Goal: Task Accomplishment & Management: Manage account settings

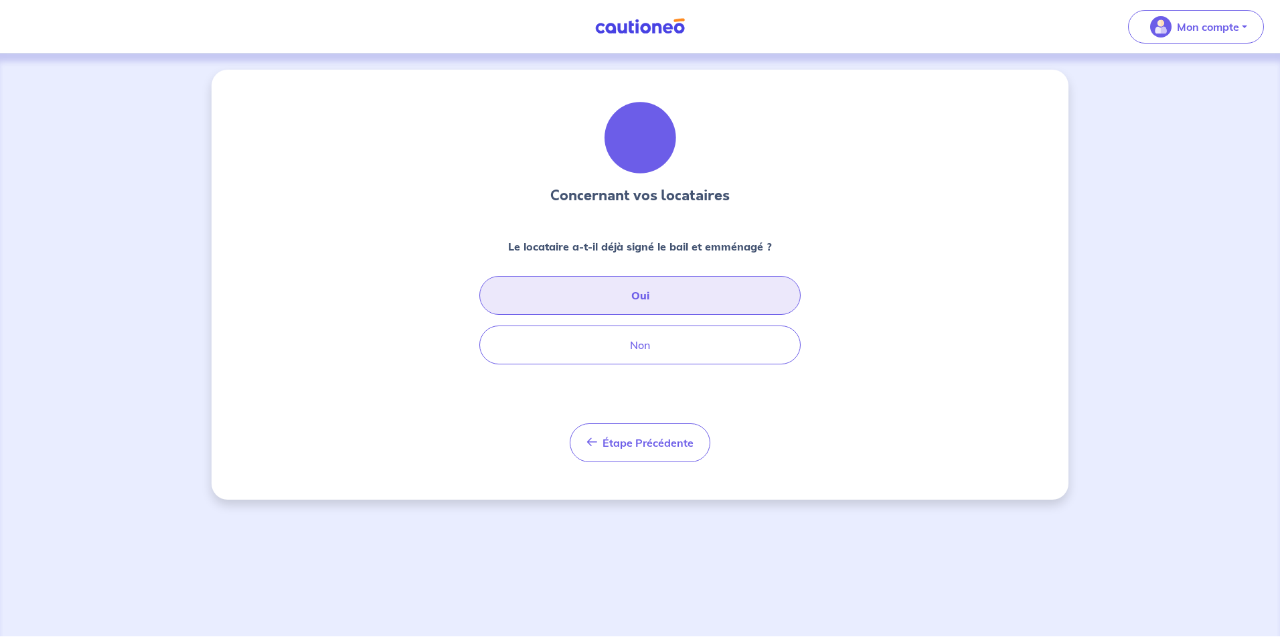
click at [667, 299] on button "Oui" at bounding box center [639, 295] width 321 height 39
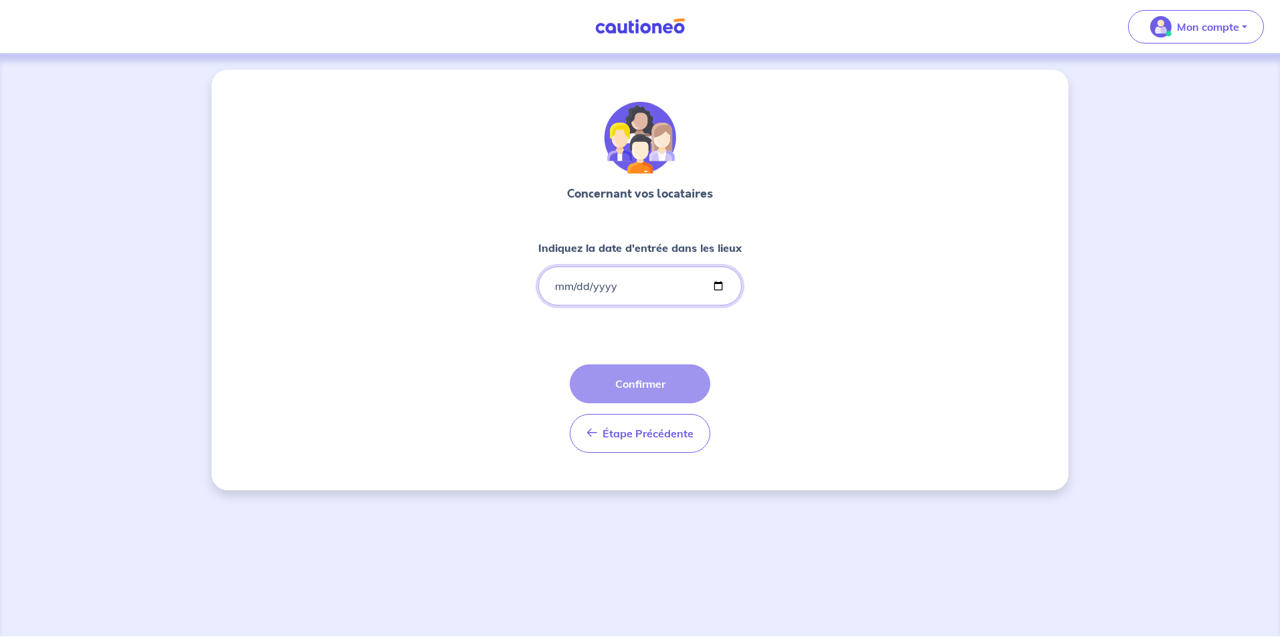
click at [718, 285] on input "Indiquez la date d'entrée dans les lieux" at bounding box center [640, 285] width 204 height 39
type input "[DATE]"
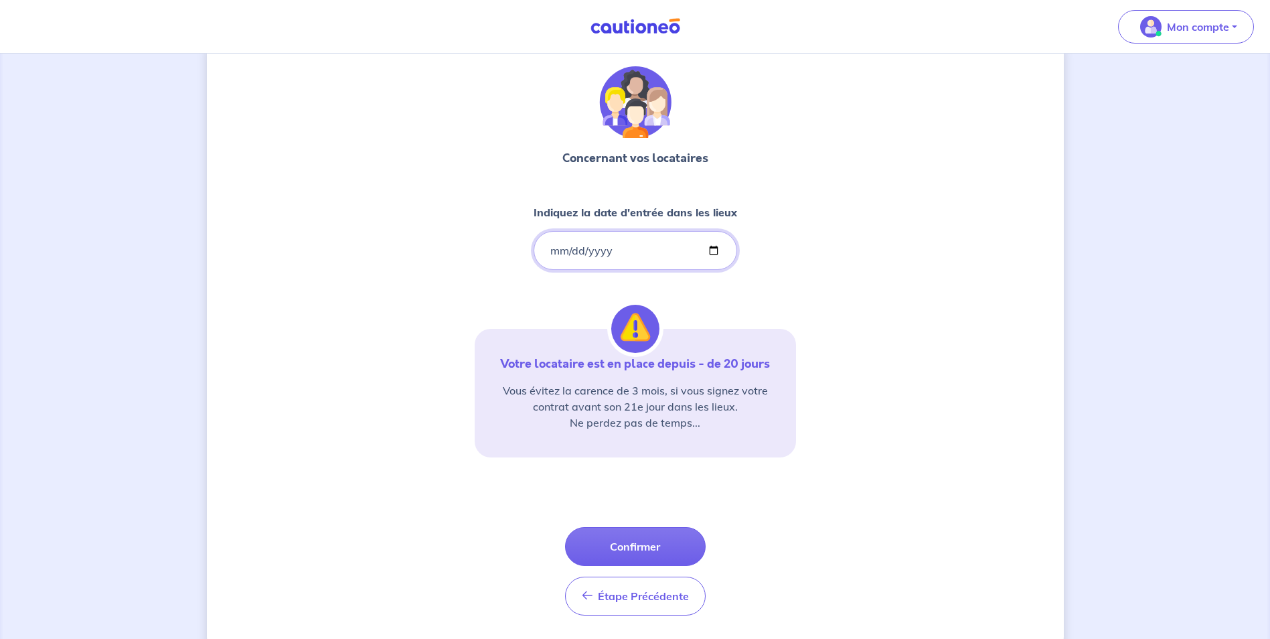
scroll to position [66, 0]
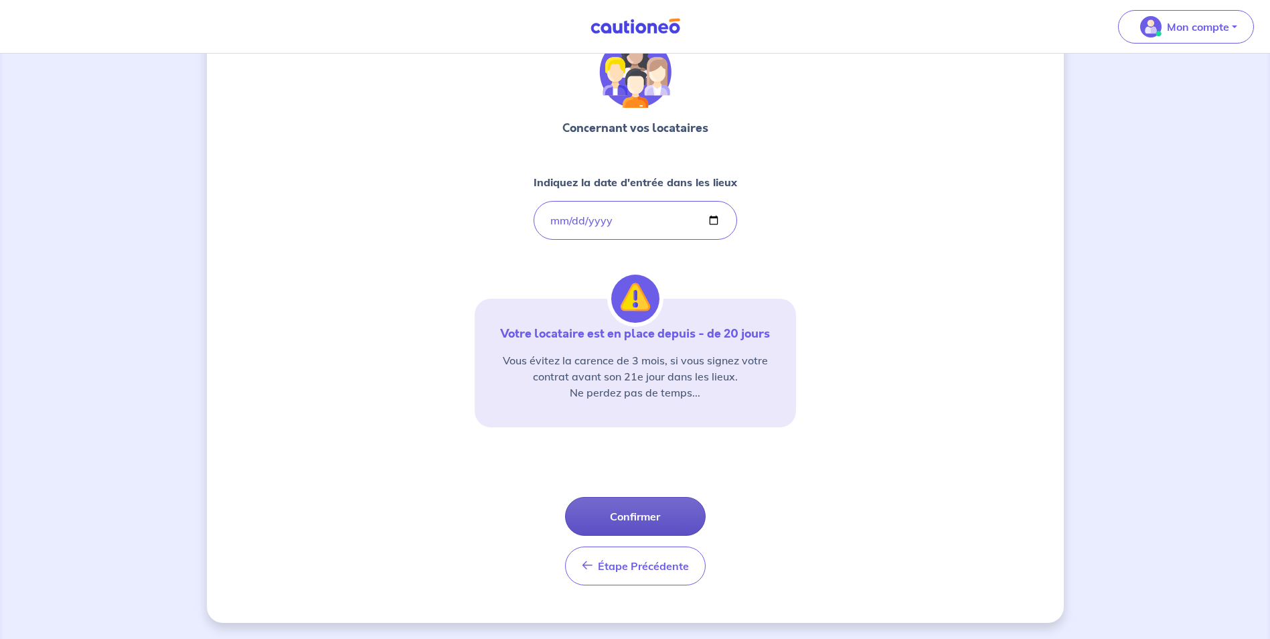
click at [648, 519] on button "Confirmer" at bounding box center [635, 516] width 141 height 39
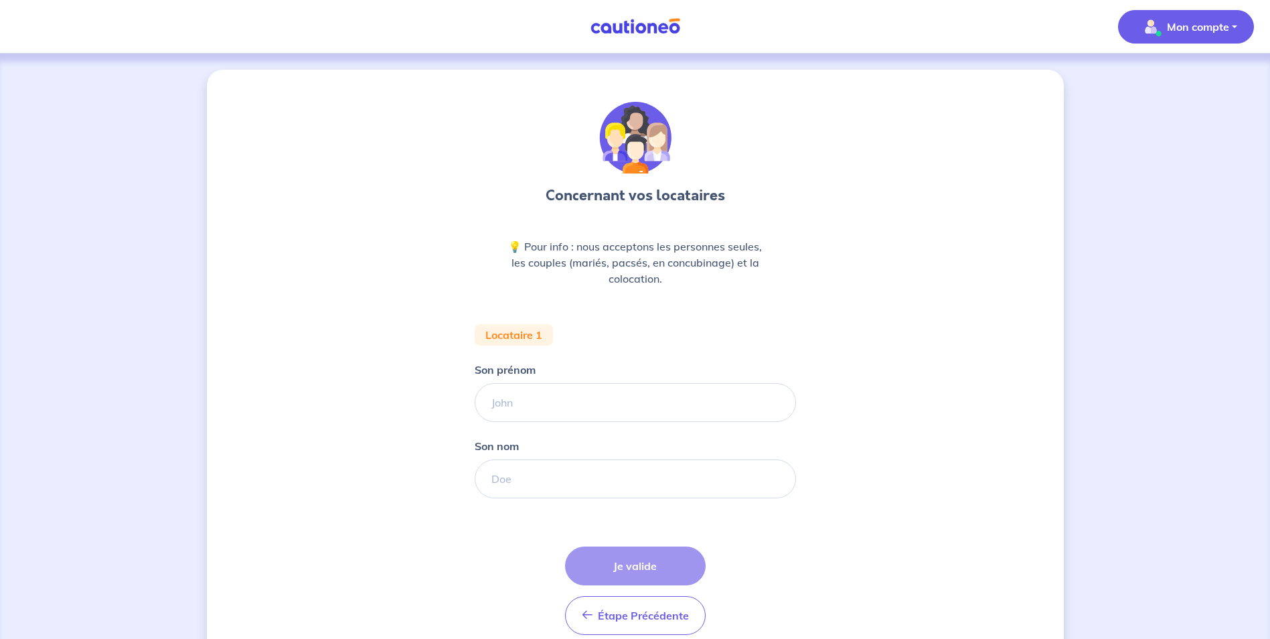
click at [1157, 23] on img "button" at bounding box center [1150, 26] width 21 height 21
click at [1160, 82] on link "Mes informations" at bounding box center [1173, 82] width 108 height 21
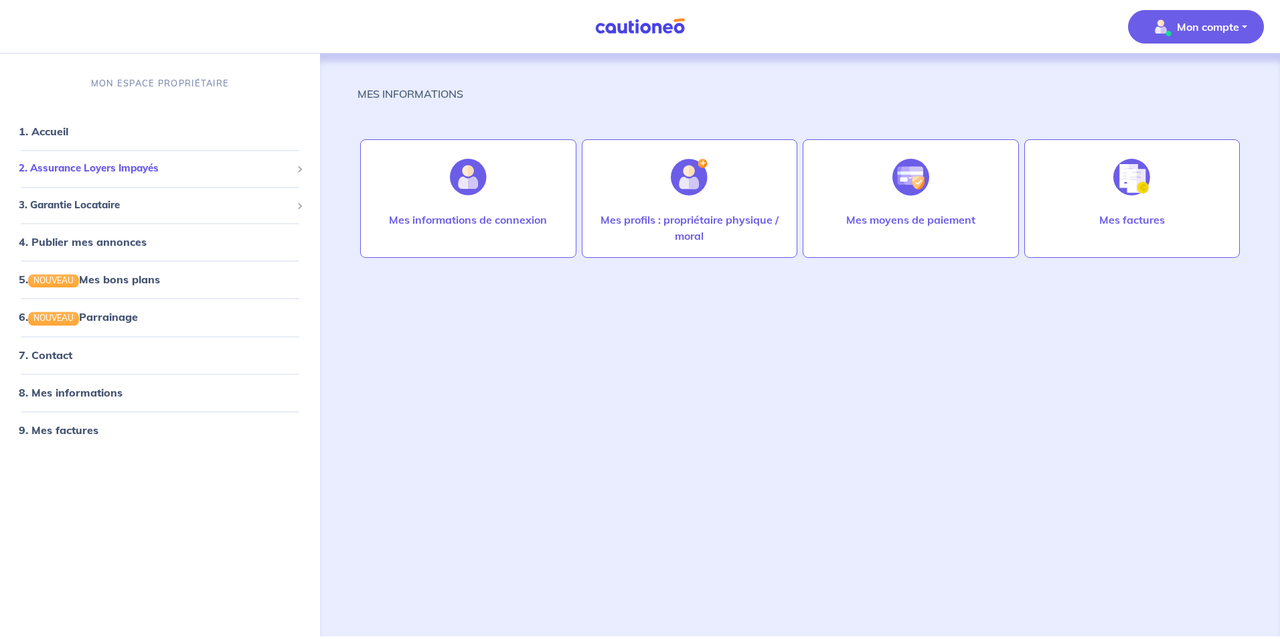
click at [129, 165] on span "2. Assurance Loyers Impayés" at bounding box center [155, 168] width 272 height 15
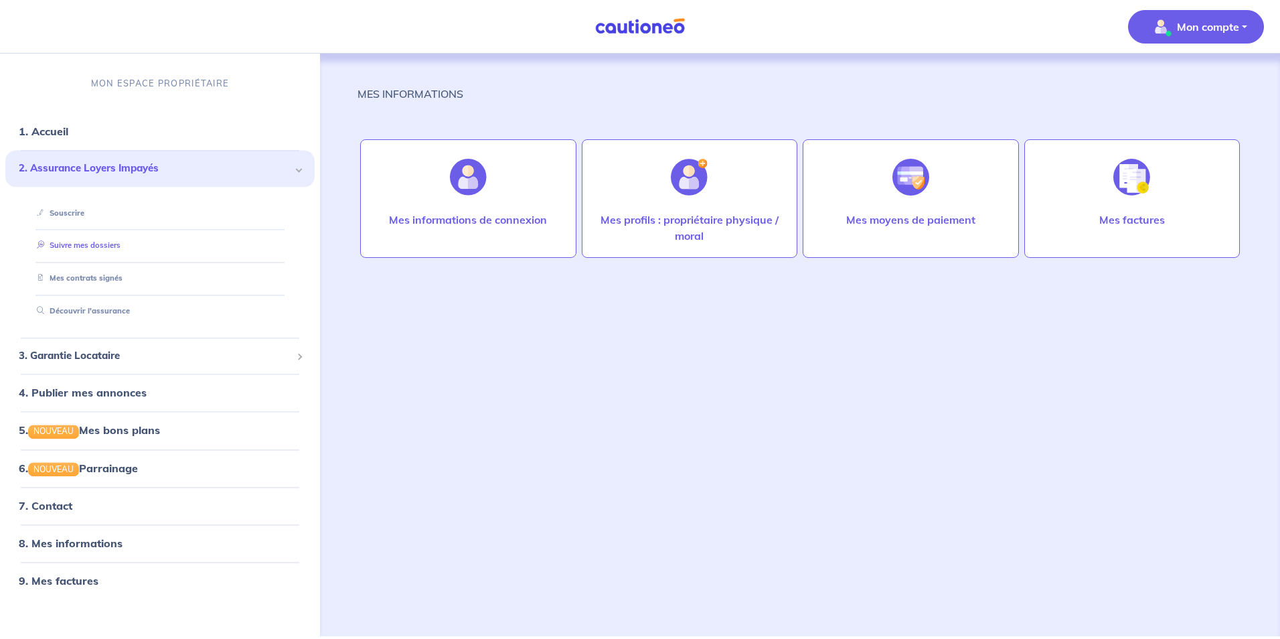
click at [93, 248] on link "Suivre mes dossiers" at bounding box center [75, 245] width 89 height 9
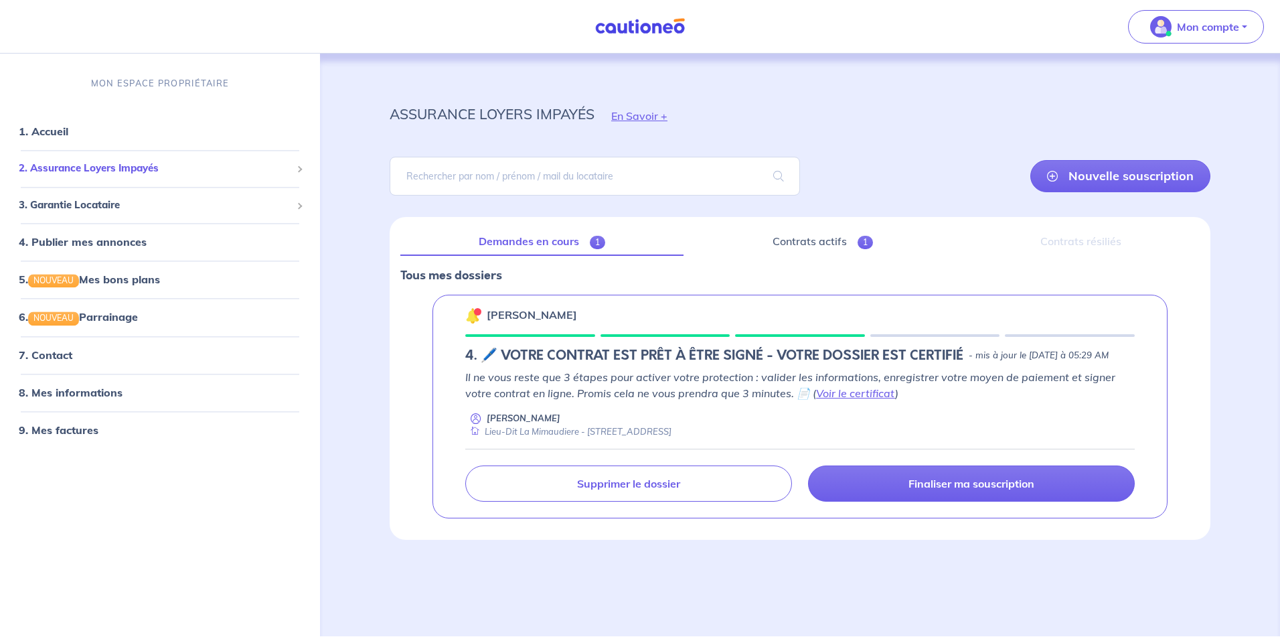
click at [154, 169] on span "2. Assurance Loyers Impayés" at bounding box center [155, 168] width 272 height 15
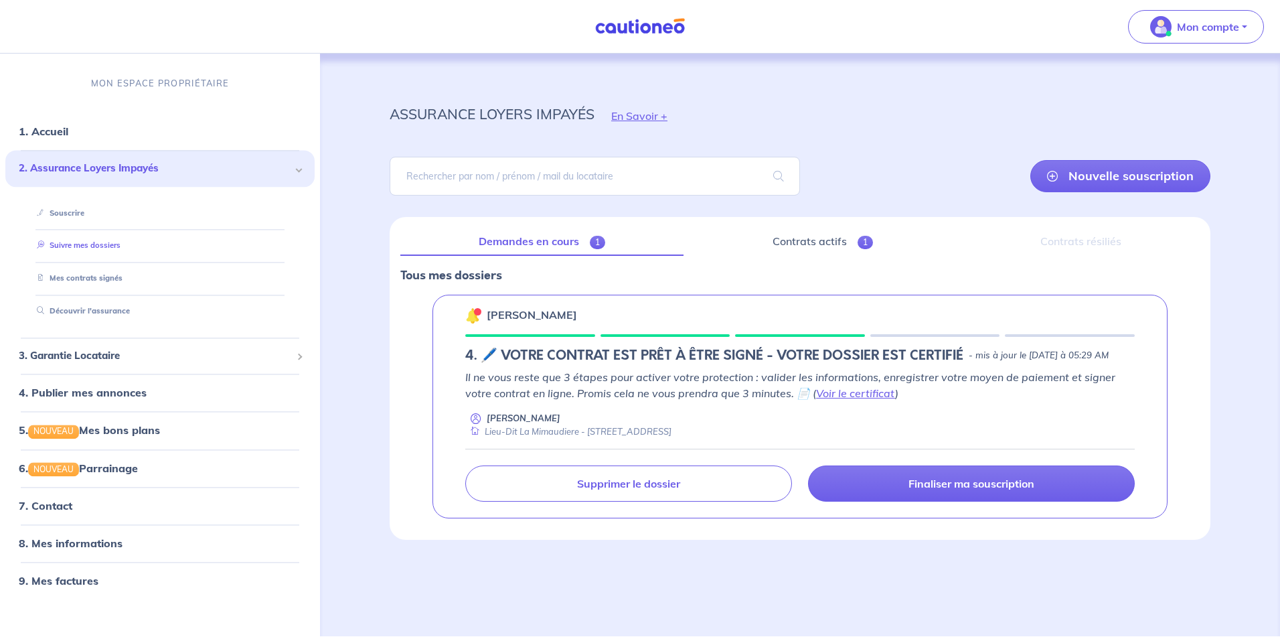
click at [101, 244] on link "Suivre mes dossiers" at bounding box center [75, 245] width 89 height 9
click at [103, 274] on link "Mes contrats signés" at bounding box center [76, 278] width 90 height 9
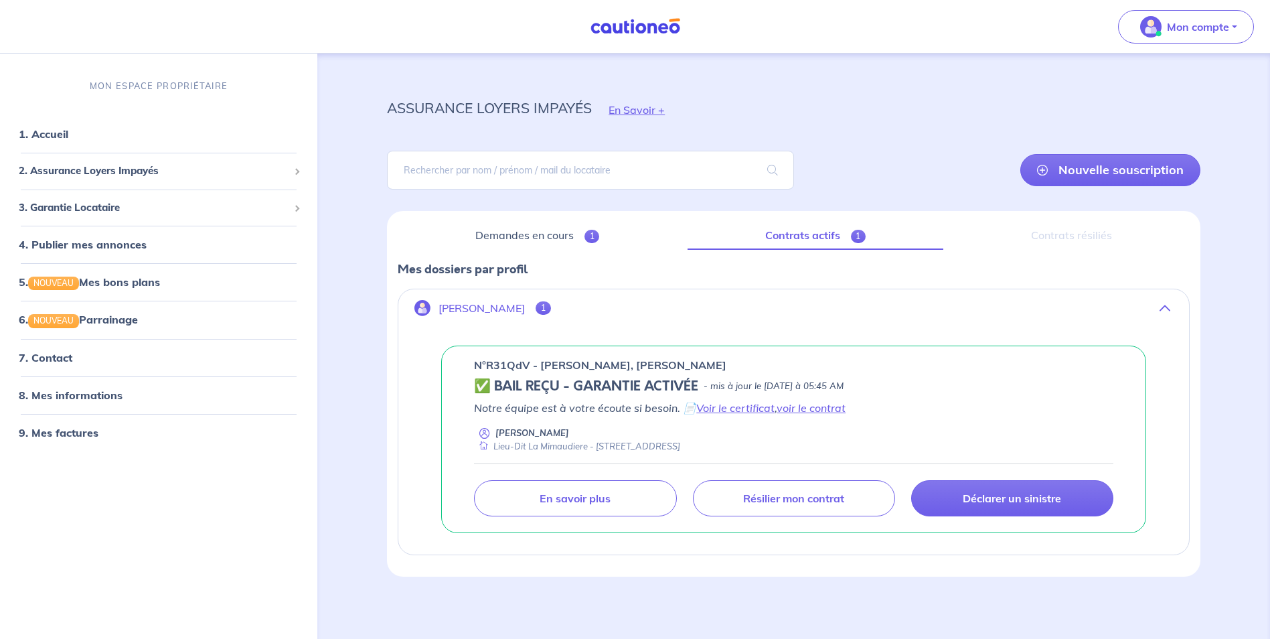
scroll to position [8, 0]
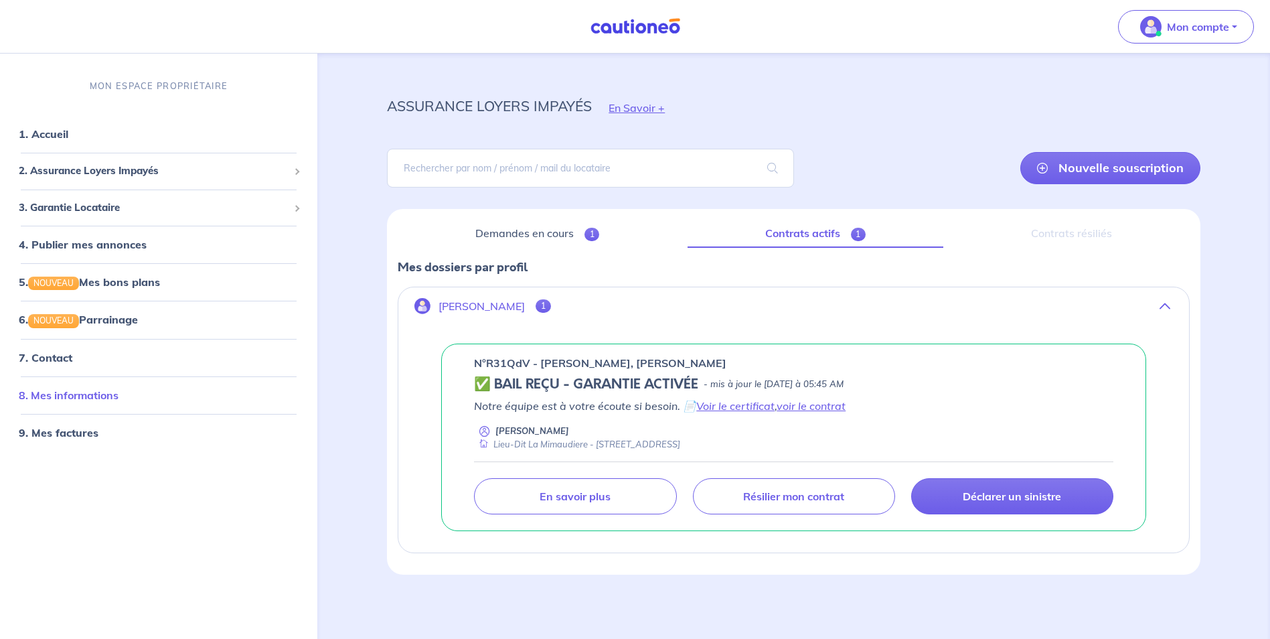
click at [83, 394] on link "8. Mes informations" at bounding box center [69, 394] width 100 height 13
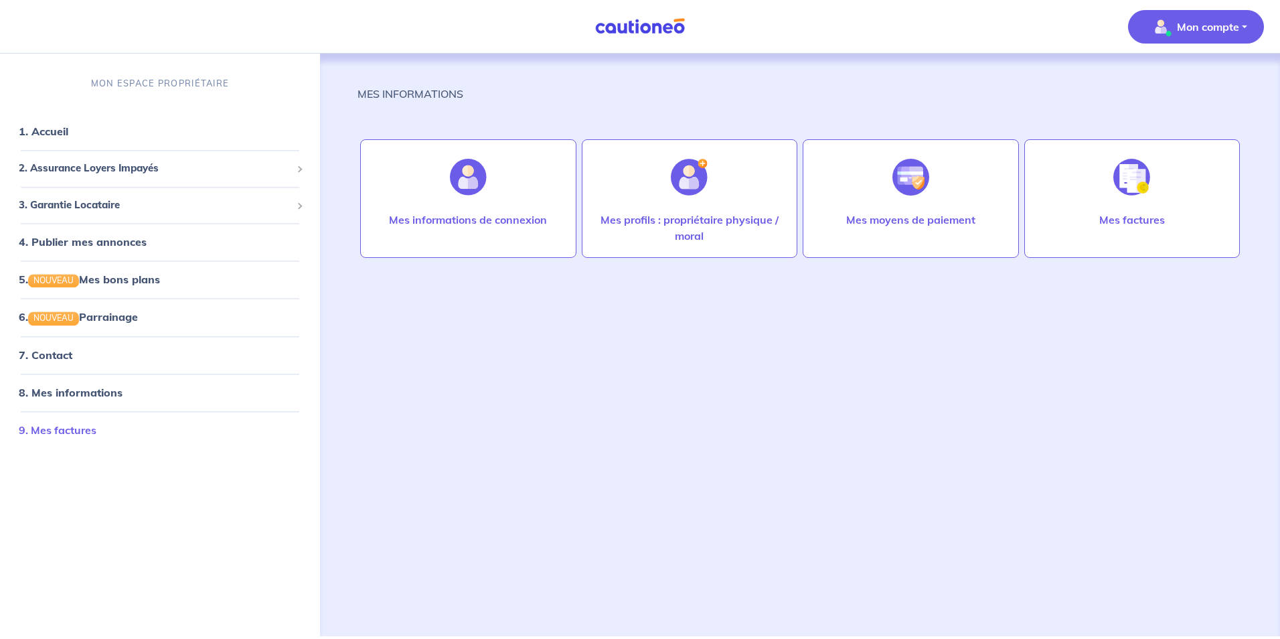
click at [68, 430] on link "9. Mes factures" at bounding box center [58, 429] width 78 height 13
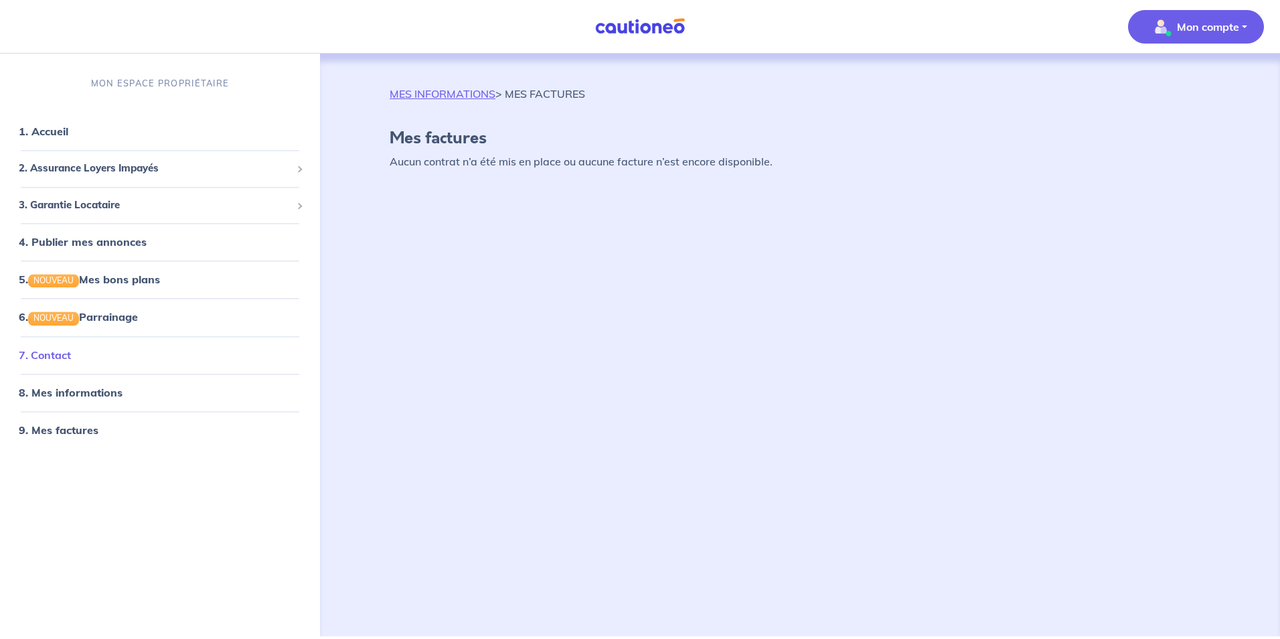
click at [55, 353] on link "7. Contact" at bounding box center [45, 354] width 52 height 13
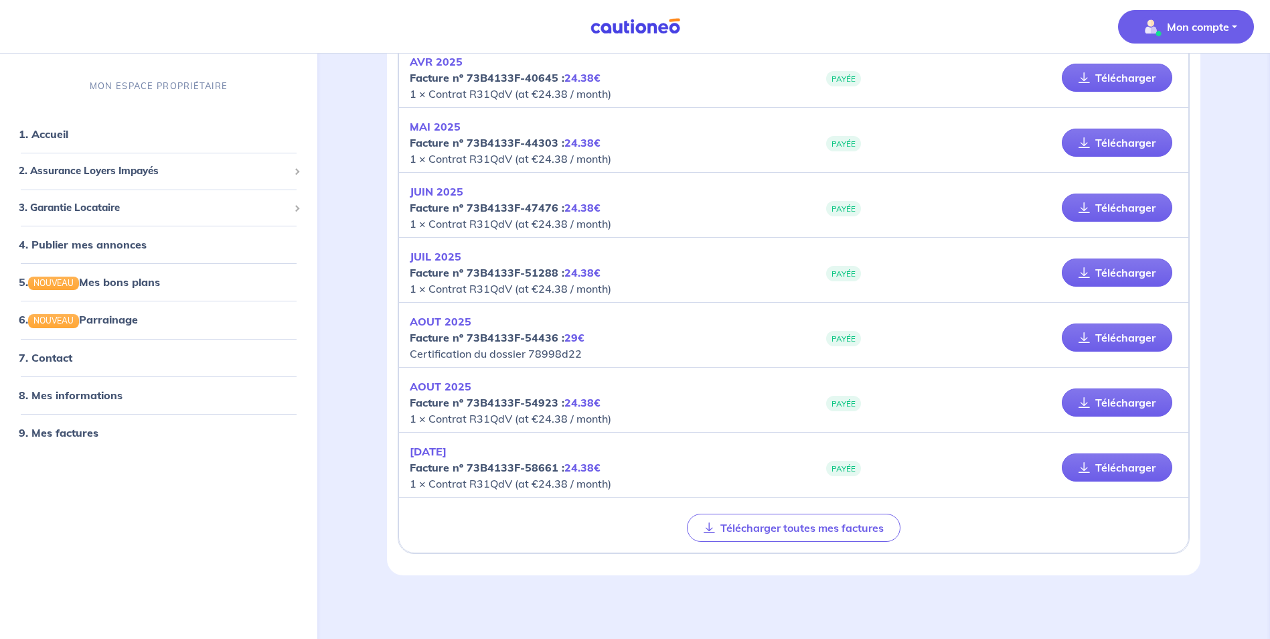
scroll to position [564, 0]
click at [785, 530] on button "Télécharger toutes mes factures" at bounding box center [794, 527] width 214 height 28
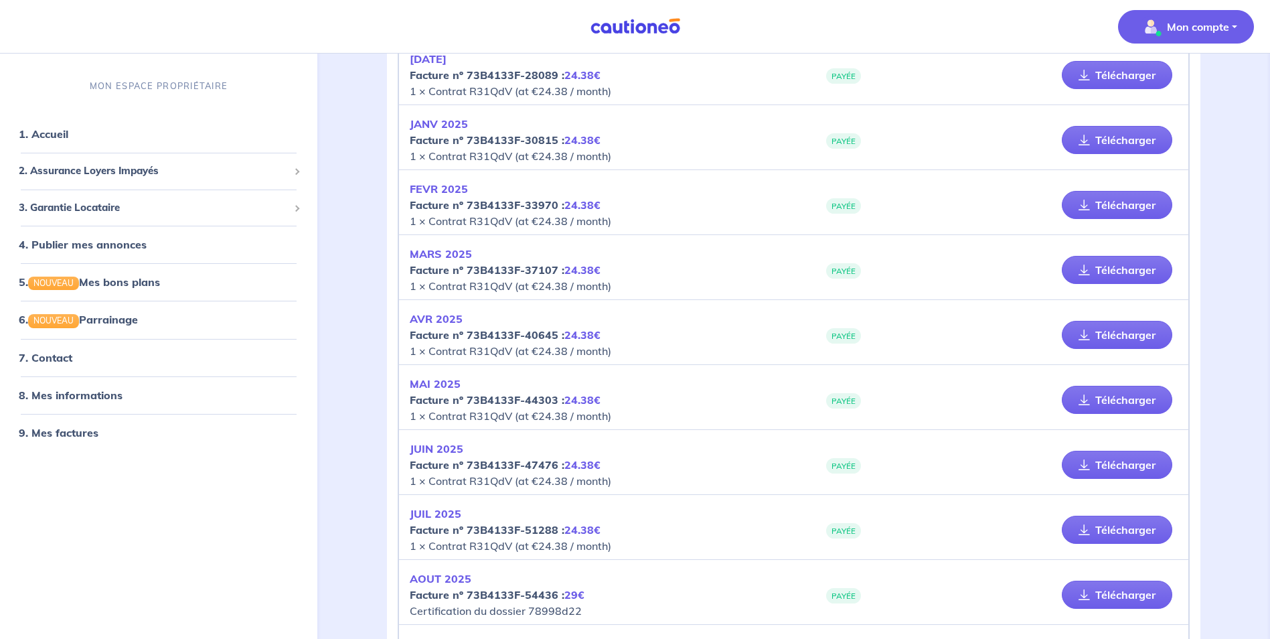
scroll to position [296, 0]
